Goal: Find specific page/section: Find specific page/section

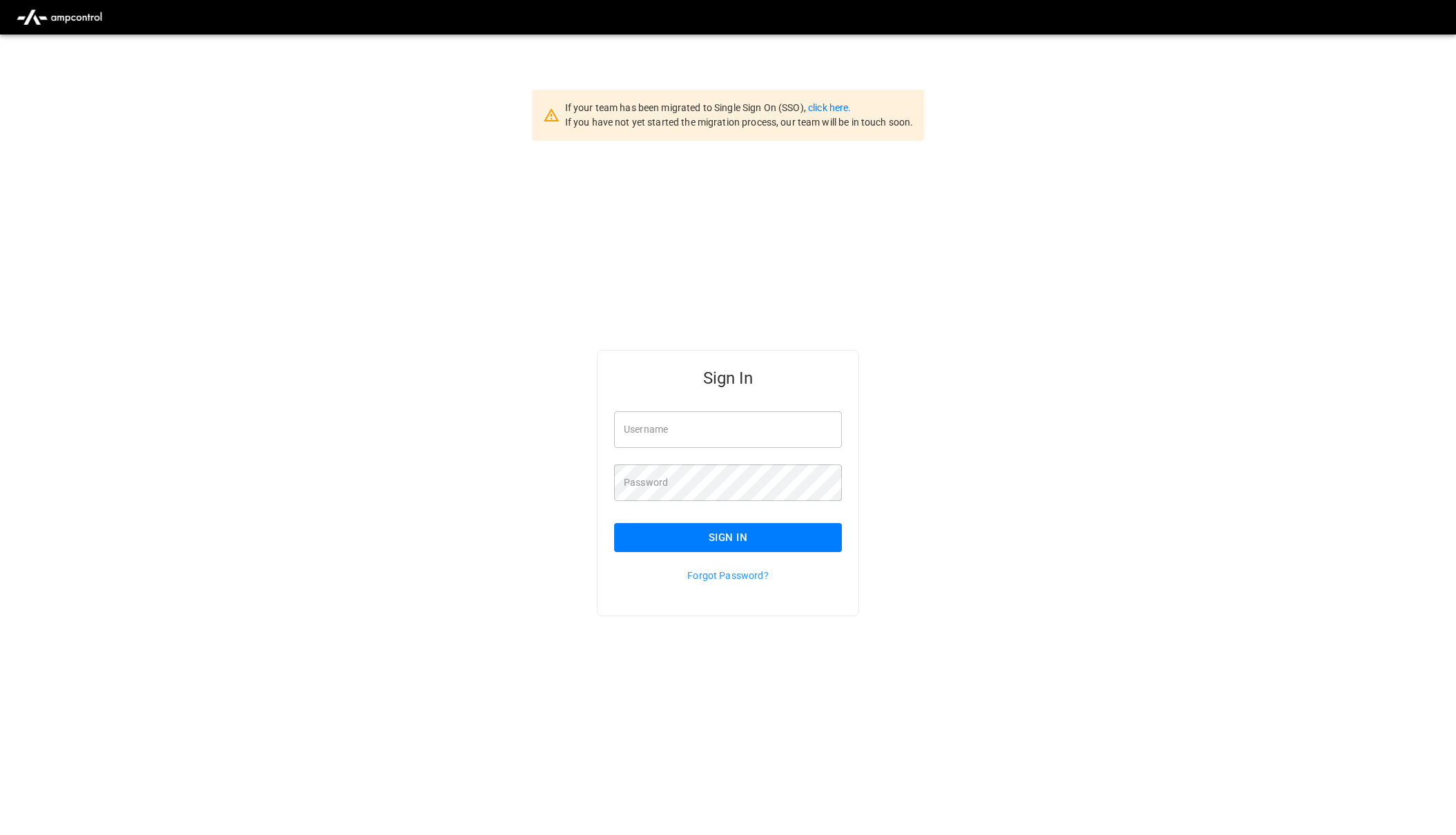
type input "**********"
click at [759, 540] on button "Sign In" at bounding box center [728, 538] width 227 height 29
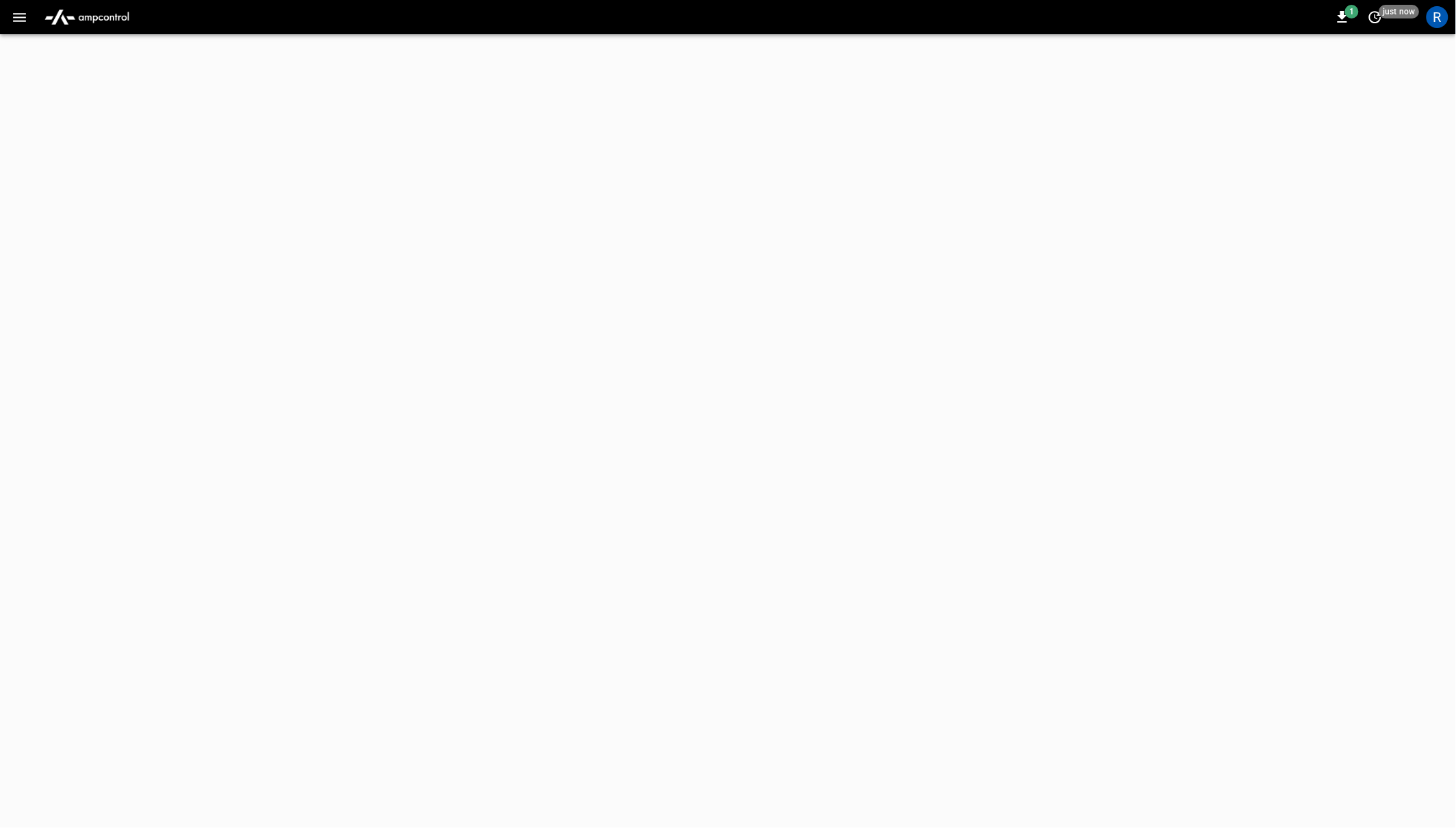
click at [18, 29] on button "button" at bounding box center [20, 17] width 28 height 25
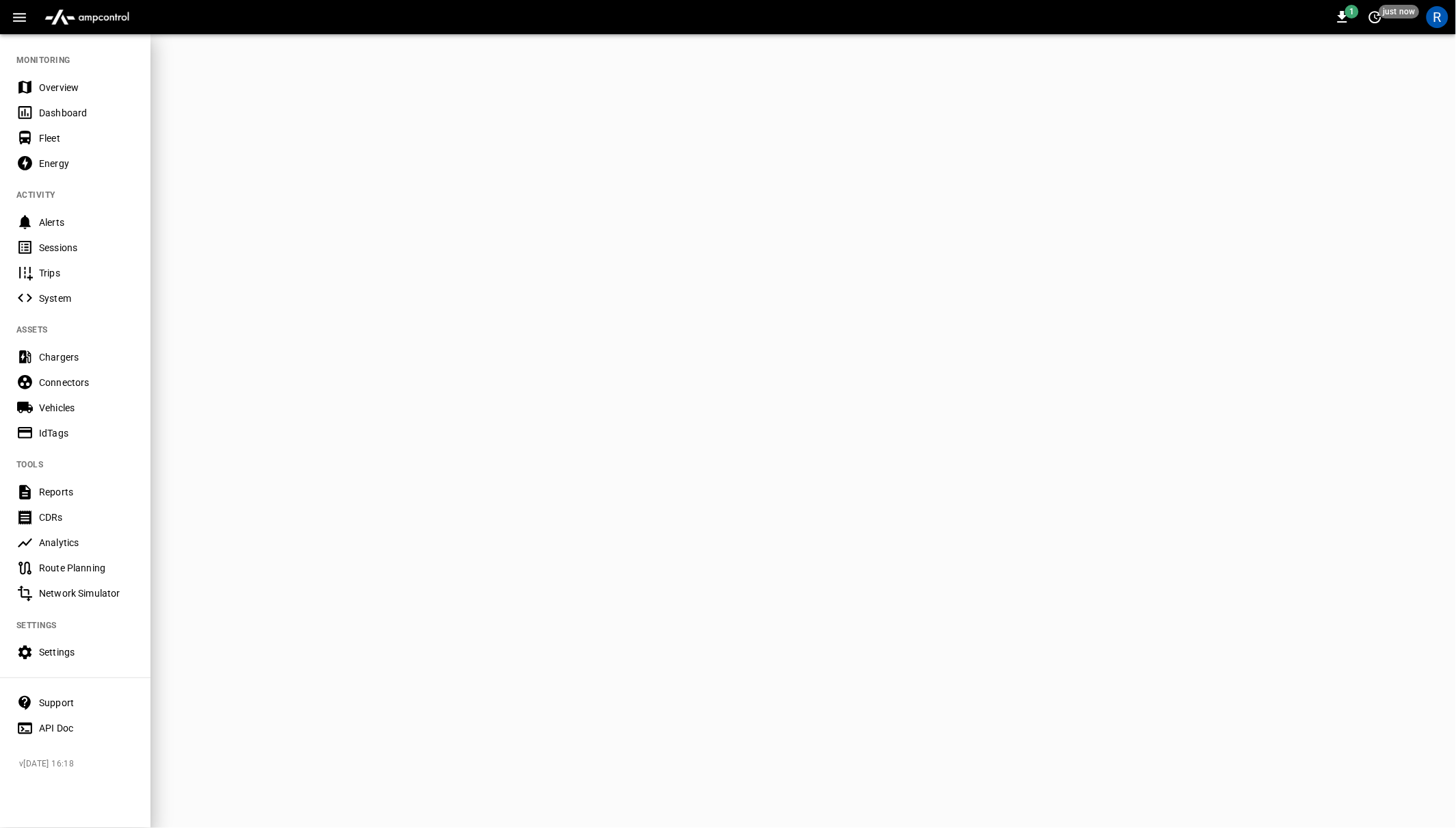
click at [45, 731] on div "API Doc" at bounding box center [86, 727] width 95 height 13
